Goal: Task Accomplishment & Management: Manage account settings

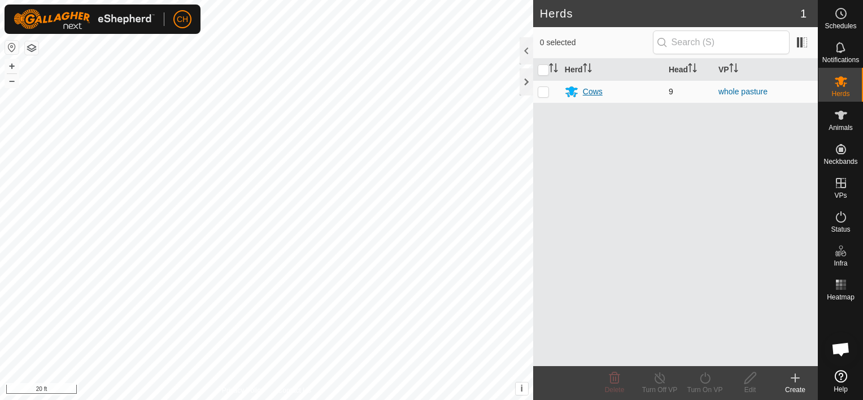
click at [589, 88] on div "Cows" at bounding box center [593, 92] width 20 height 12
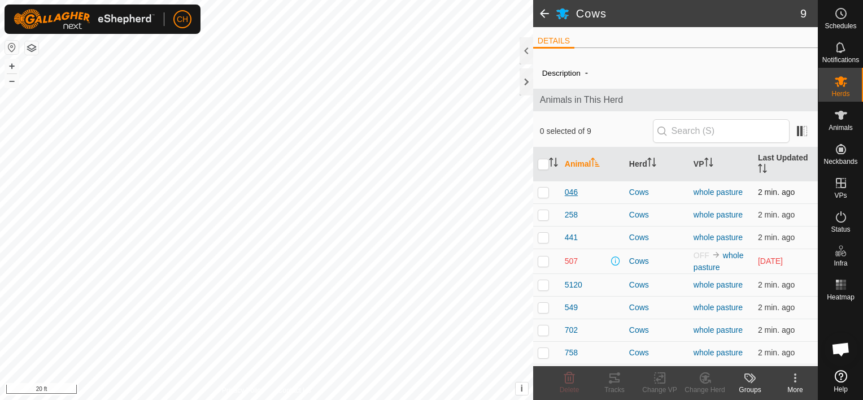
click at [572, 193] on span "046" at bounding box center [571, 192] width 13 height 12
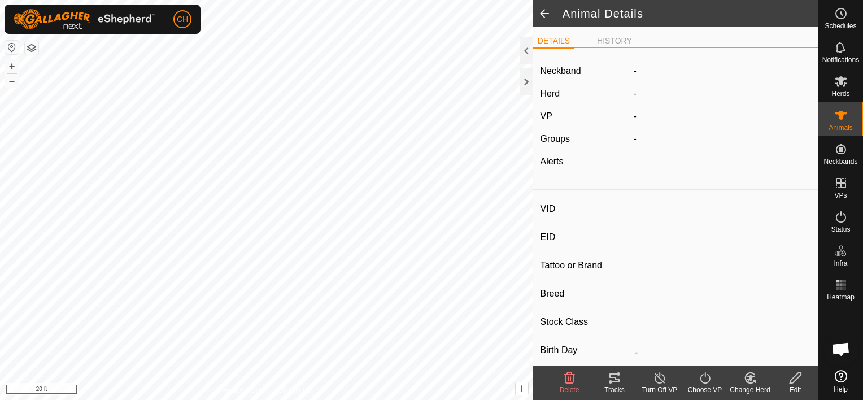
type input "046"
type input "-"
type input "[PERSON_NAME]"
type input "-"
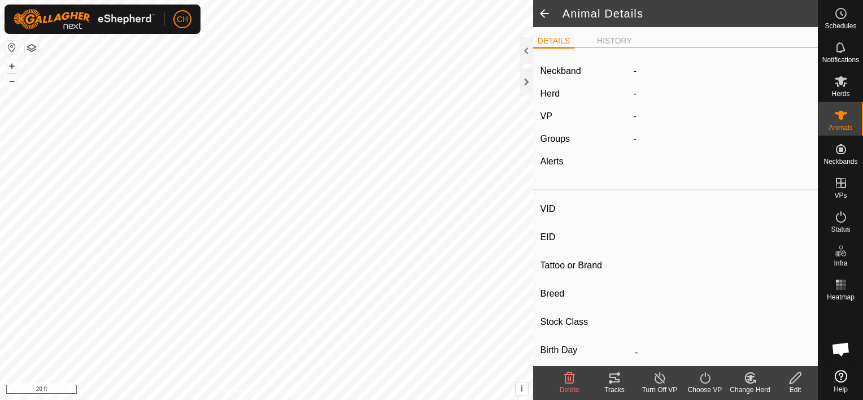
type input "0 kg"
type input "-"
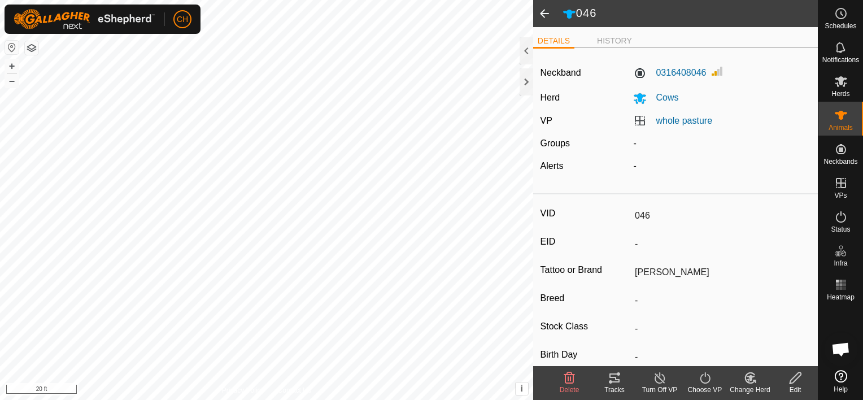
click at [542, 12] on span at bounding box center [544, 13] width 23 height 27
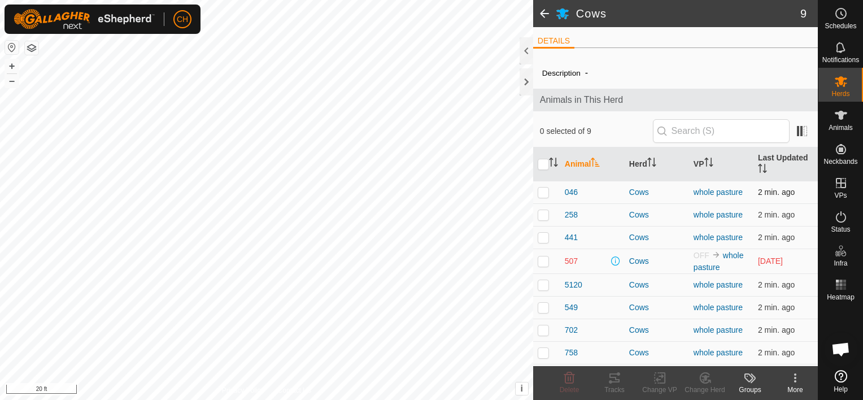
click at [542, 188] on p-checkbox at bounding box center [543, 192] width 11 height 9
checkbox input "true"
click at [543, 214] on p-checkbox at bounding box center [543, 214] width 11 height 9
checkbox input "true"
click at [544, 236] on p-checkbox at bounding box center [543, 237] width 11 height 9
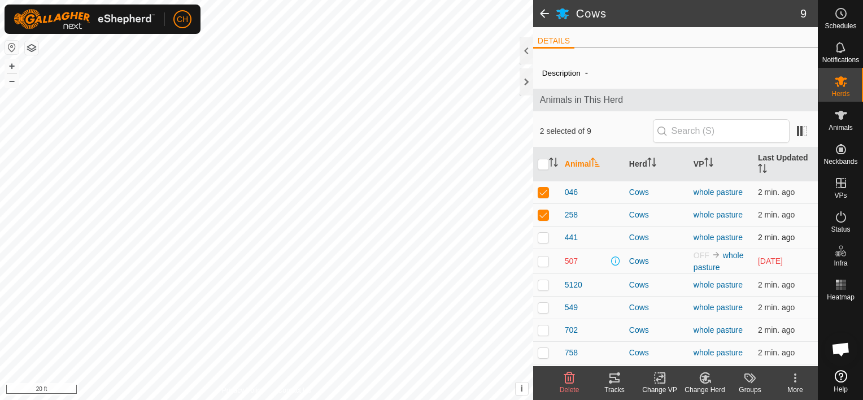
checkbox input "true"
click at [543, 283] on p-checkbox at bounding box center [543, 284] width 11 height 9
checkbox input "true"
click at [545, 306] on p-checkbox at bounding box center [543, 307] width 11 height 9
checkbox input "true"
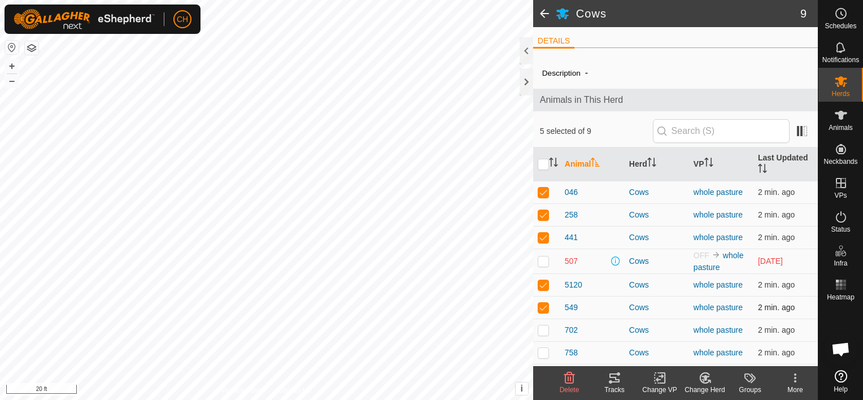
scroll to position [20, 0]
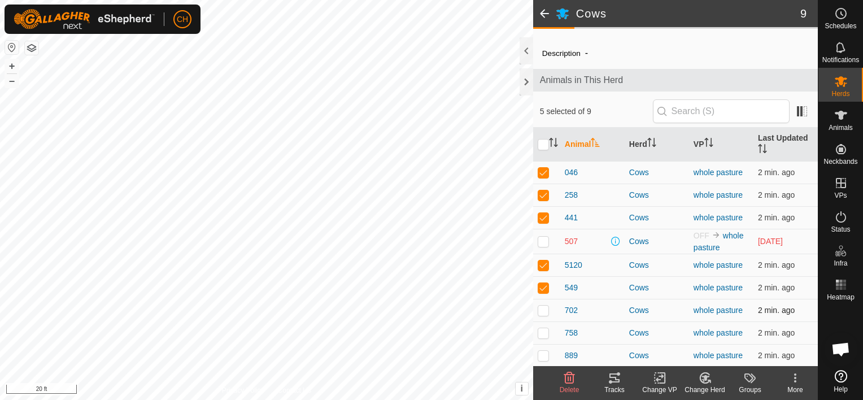
click at [544, 310] on p-checkbox at bounding box center [543, 310] width 11 height 9
checkbox input "true"
click at [543, 334] on p-checkbox at bounding box center [543, 332] width 11 height 9
checkbox input "true"
click at [542, 359] on p-tablecheckbox at bounding box center [543, 355] width 11 height 9
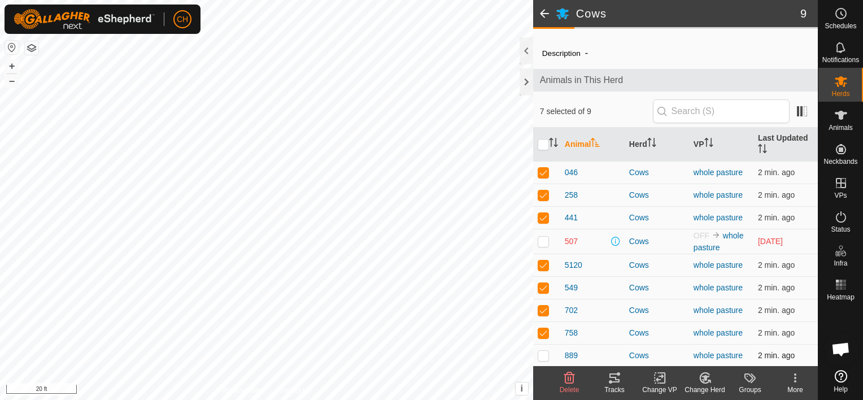
checkbox input "true"
click at [544, 169] on p-checkbox at bounding box center [543, 172] width 11 height 9
checkbox input "false"
click at [542, 190] on p-checkbox at bounding box center [543, 194] width 11 height 9
checkbox input "false"
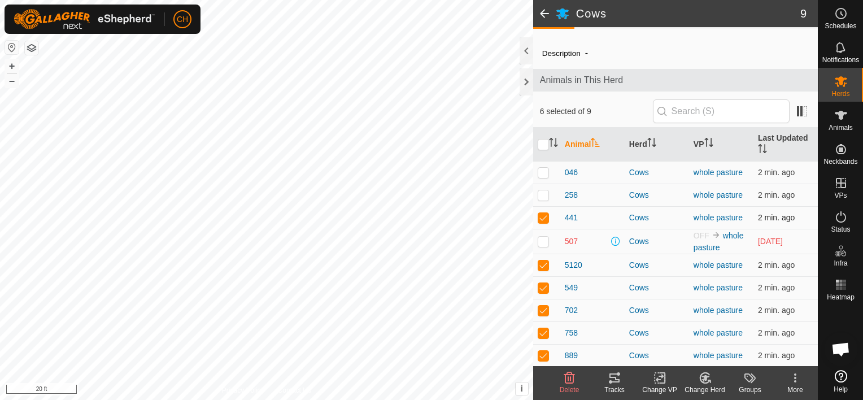
click at [543, 216] on p-checkbox at bounding box center [543, 217] width 11 height 9
checkbox input "false"
click at [541, 264] on p-checkbox at bounding box center [543, 264] width 11 height 9
checkbox input "false"
drag, startPoint x: 542, startPoint y: 287, endPoint x: 541, endPoint y: 309, distance: 21.5
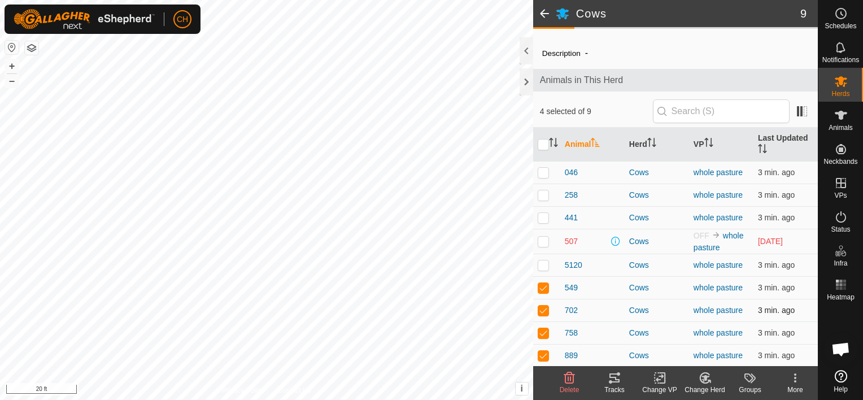
click at [541, 309] on tbody "046 Cows whole pasture 3 min. ago 258 Cows whole pasture 3 min. ago 441 Cows wh…" at bounding box center [675, 264] width 285 height 206
click at [541, 309] on p-checkbox at bounding box center [543, 310] width 11 height 9
checkbox input "false"
click at [542, 286] on p-checkbox at bounding box center [543, 287] width 11 height 9
checkbox input "false"
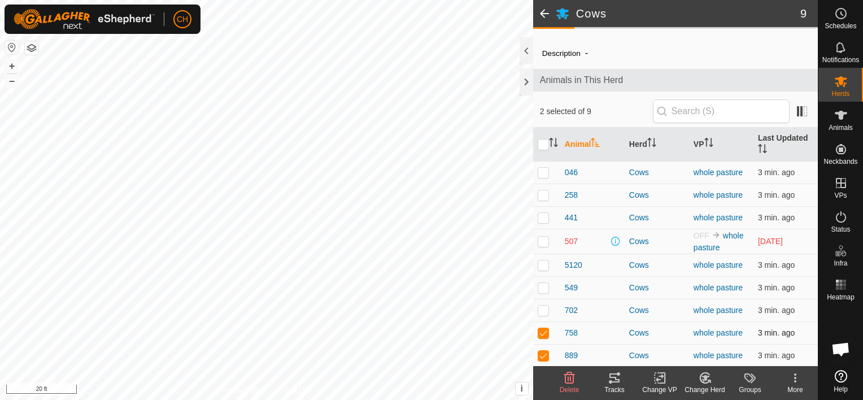
click at [543, 338] on td at bounding box center [546, 332] width 27 height 23
checkbox input "false"
click at [543, 353] on p-checkbox at bounding box center [543, 355] width 11 height 9
checkbox input "false"
